Goal: Check status: Check status

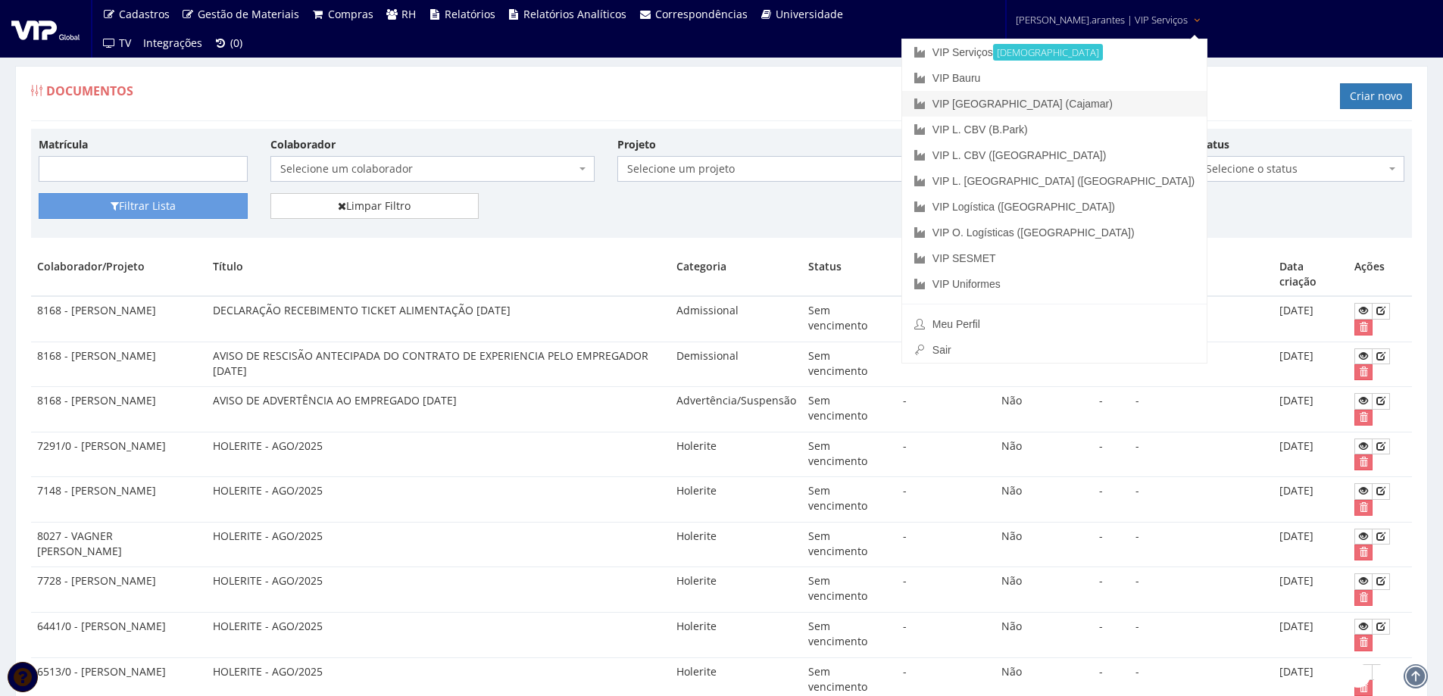
click at [1025, 101] on link "VIP [GEOGRAPHIC_DATA] (Cajamar)" at bounding box center [1054, 104] width 304 height 26
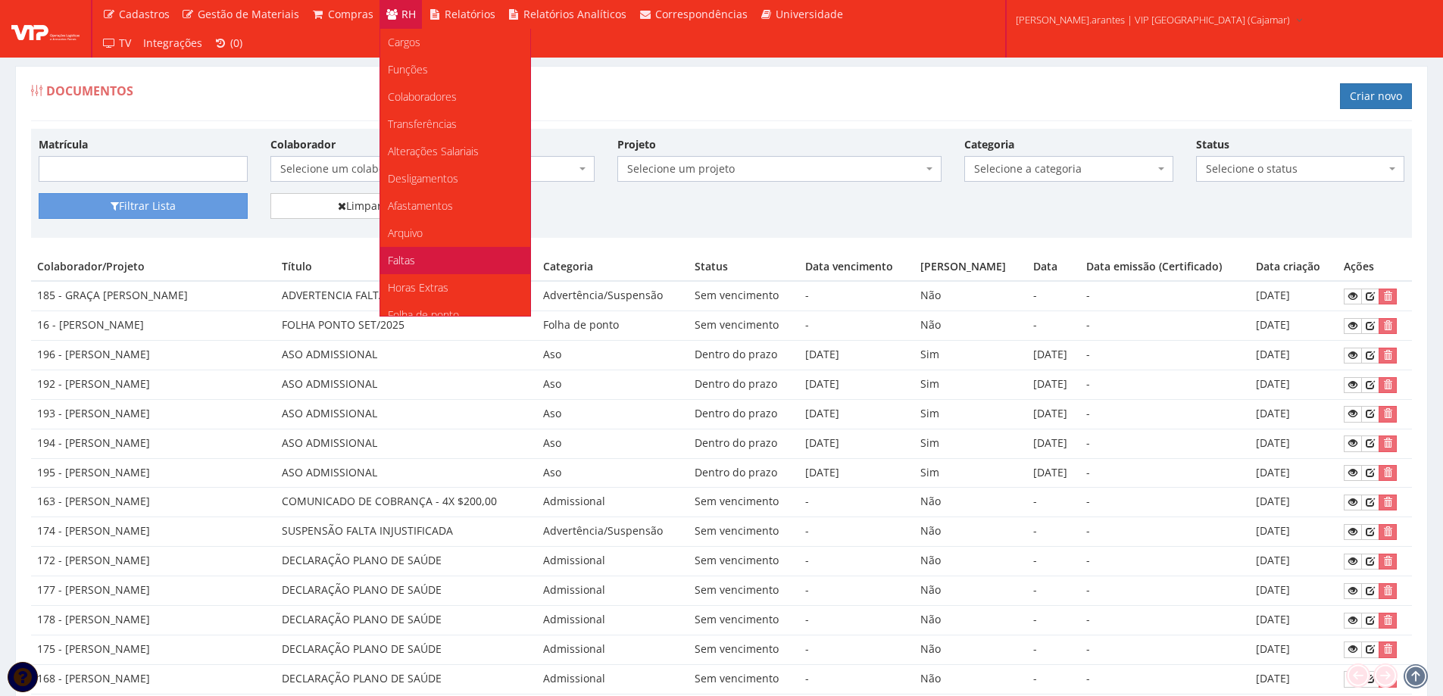
click at [403, 260] on span "Faltas" at bounding box center [401, 260] width 27 height 14
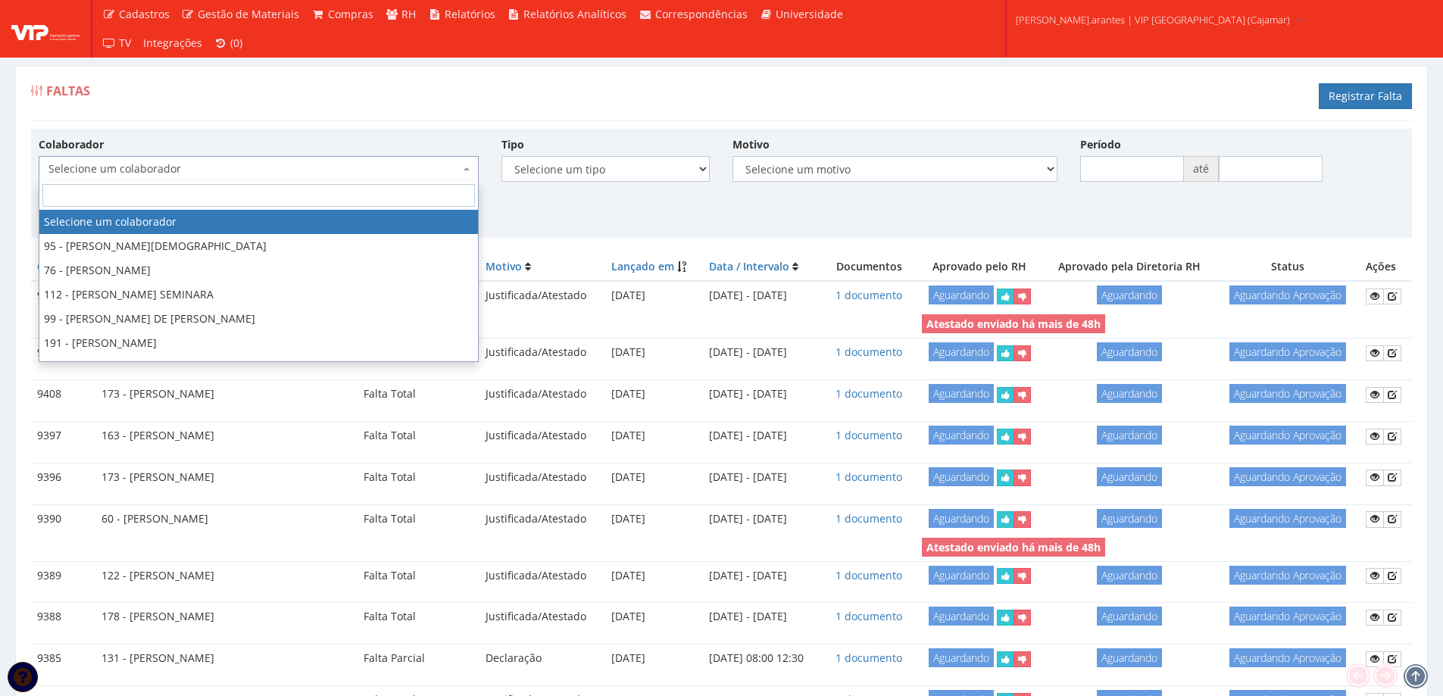
click at [189, 163] on span "Selecione um colaborador" at bounding box center [253, 168] width 411 height 15
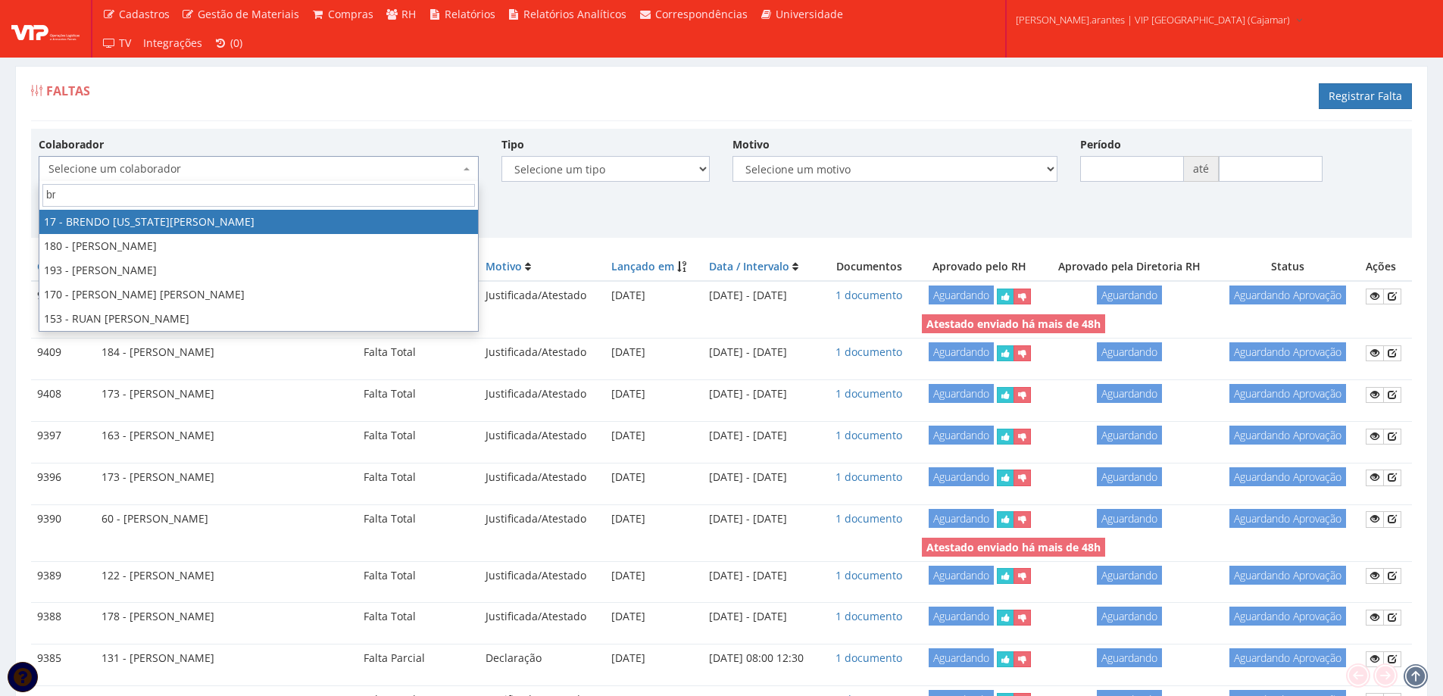
type input "bru"
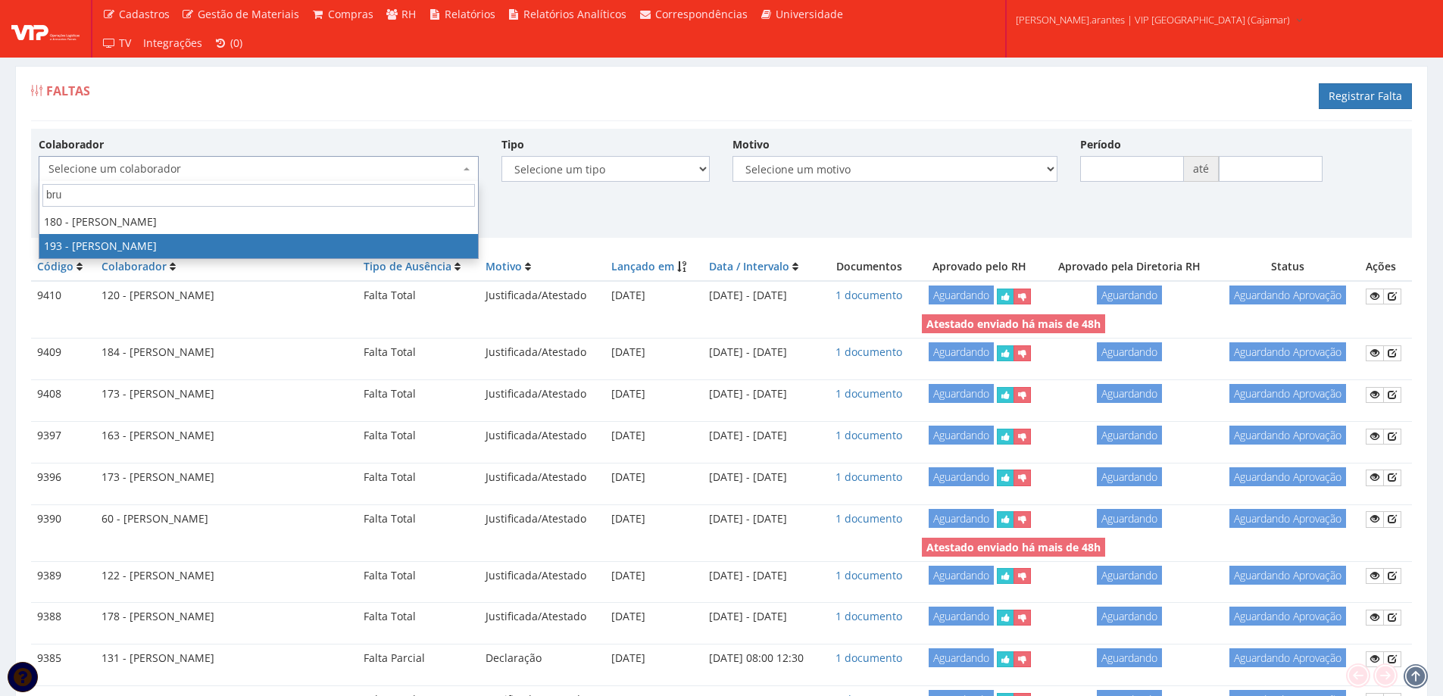
select select "4092"
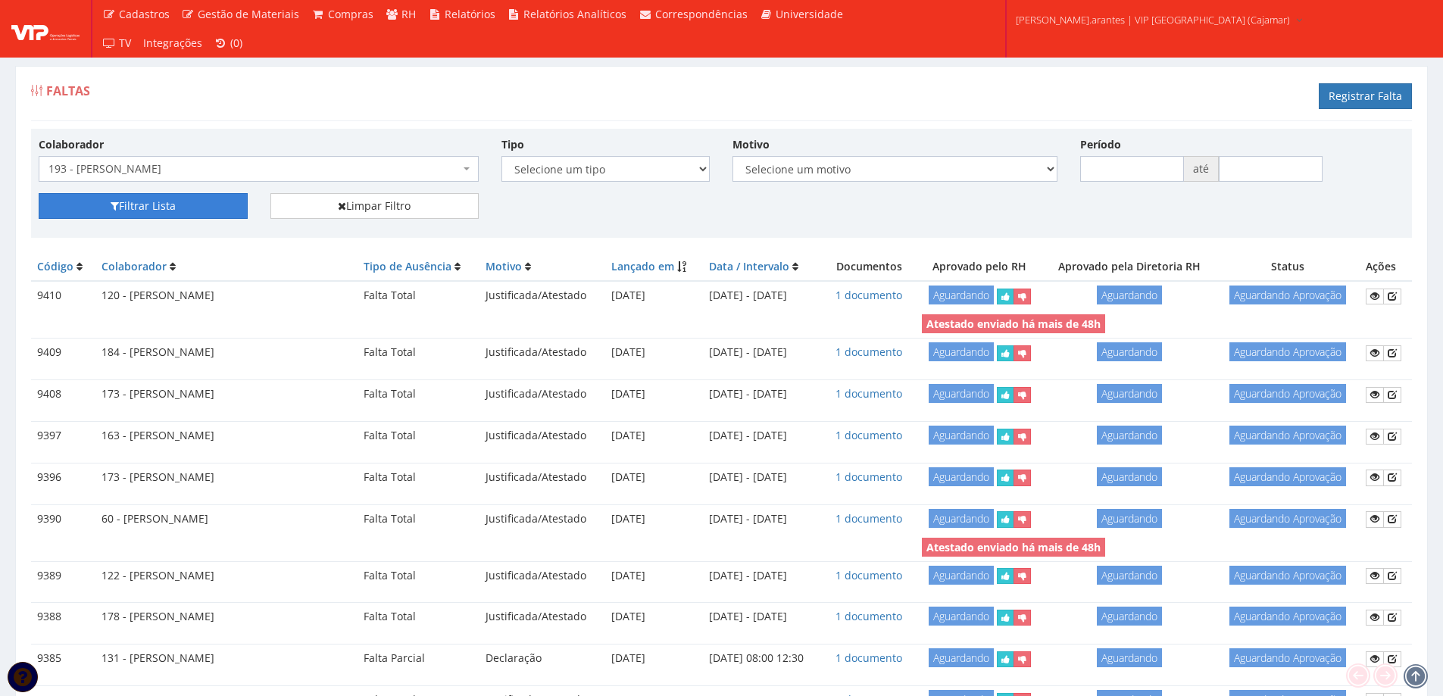
click at [185, 214] on button "Filtrar Lista" at bounding box center [143, 206] width 209 height 26
